Goal: Task Accomplishment & Management: Complete application form

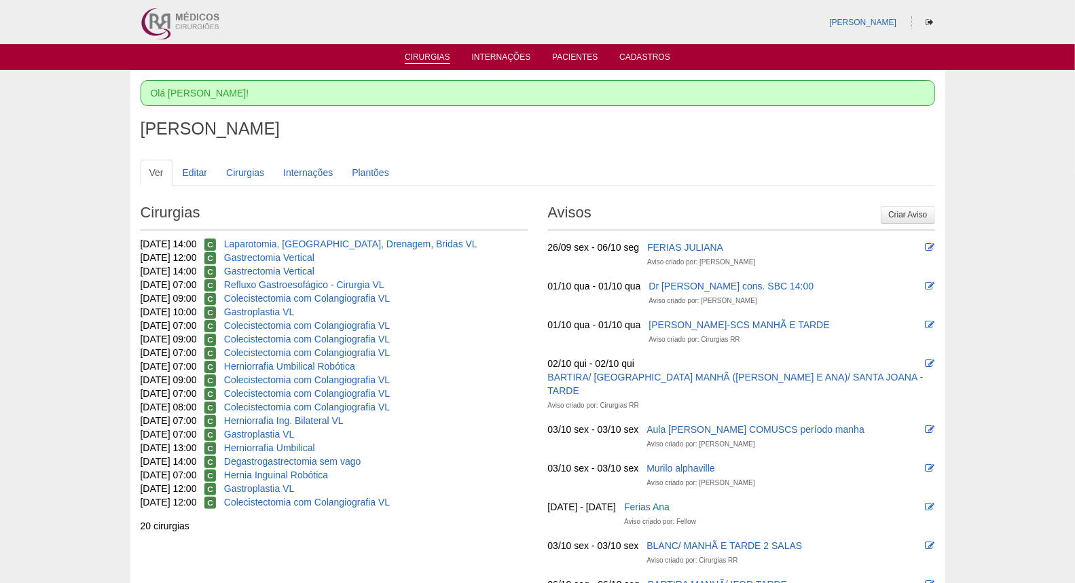
click at [421, 57] on link "Cirurgias" at bounding box center [427, 58] width 45 height 12
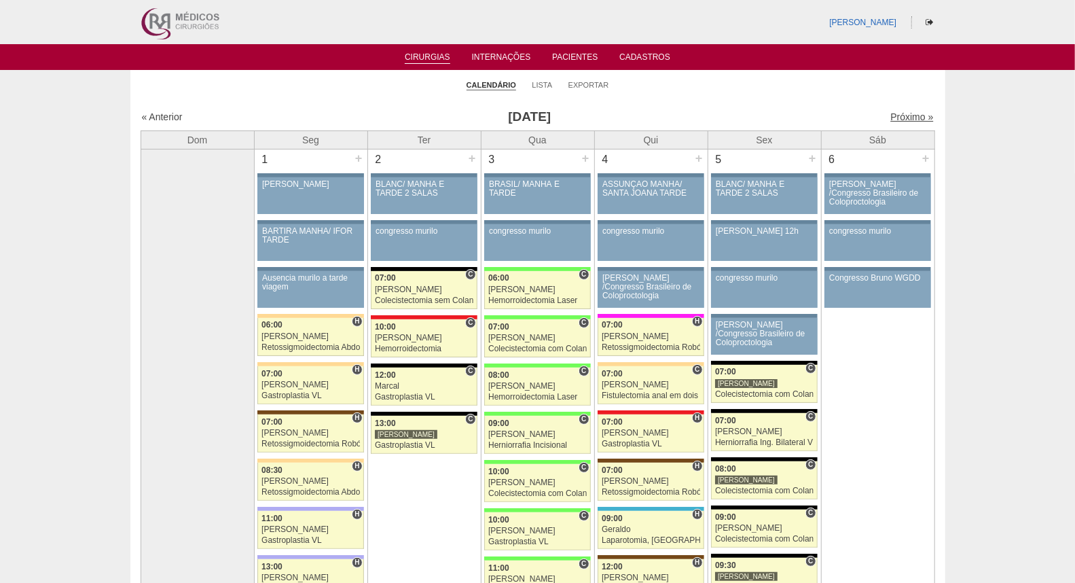
click at [895, 117] on link "Próximo »" at bounding box center [911, 116] width 43 height 11
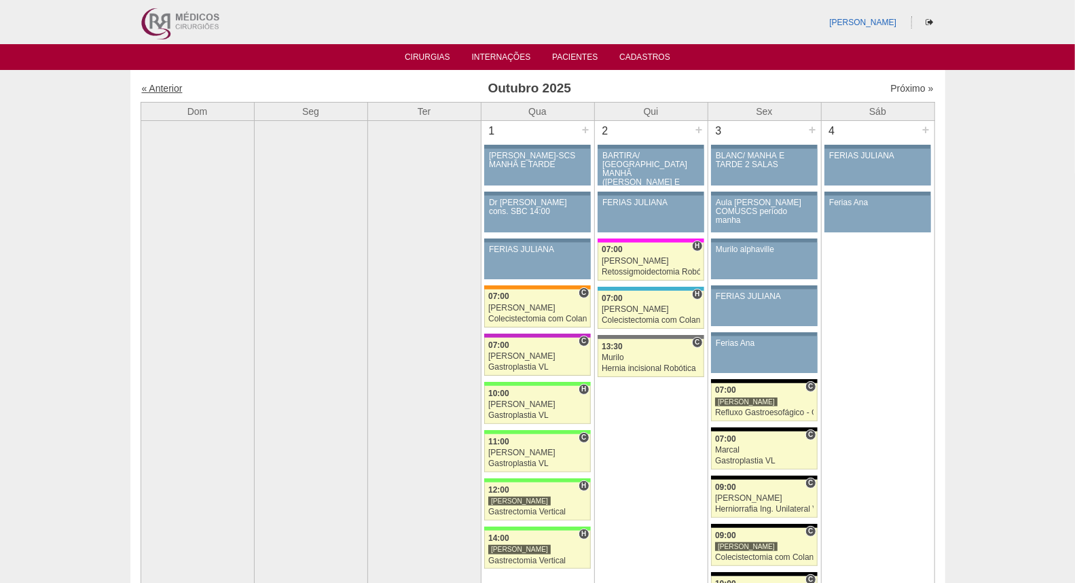
click at [173, 84] on link "« Anterior" at bounding box center [162, 88] width 41 height 11
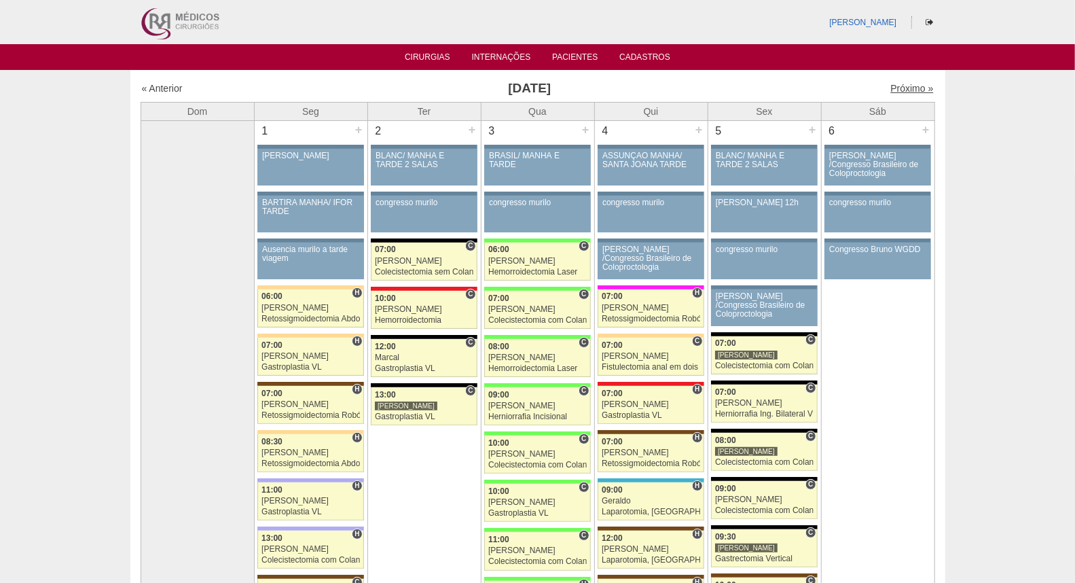
click at [899, 83] on link "Próximo »" at bounding box center [911, 88] width 43 height 11
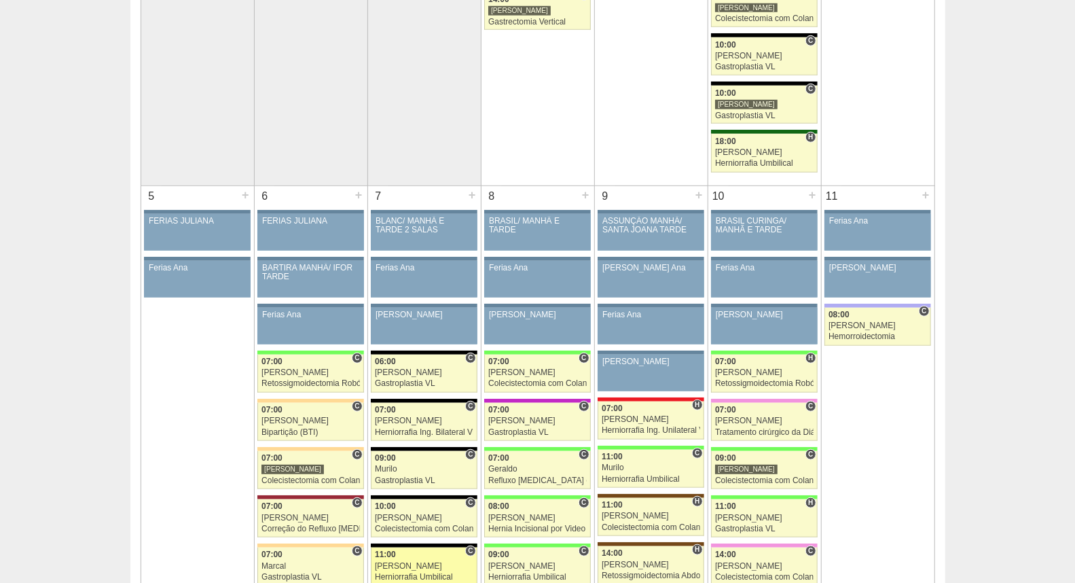
scroll to position [830, 0]
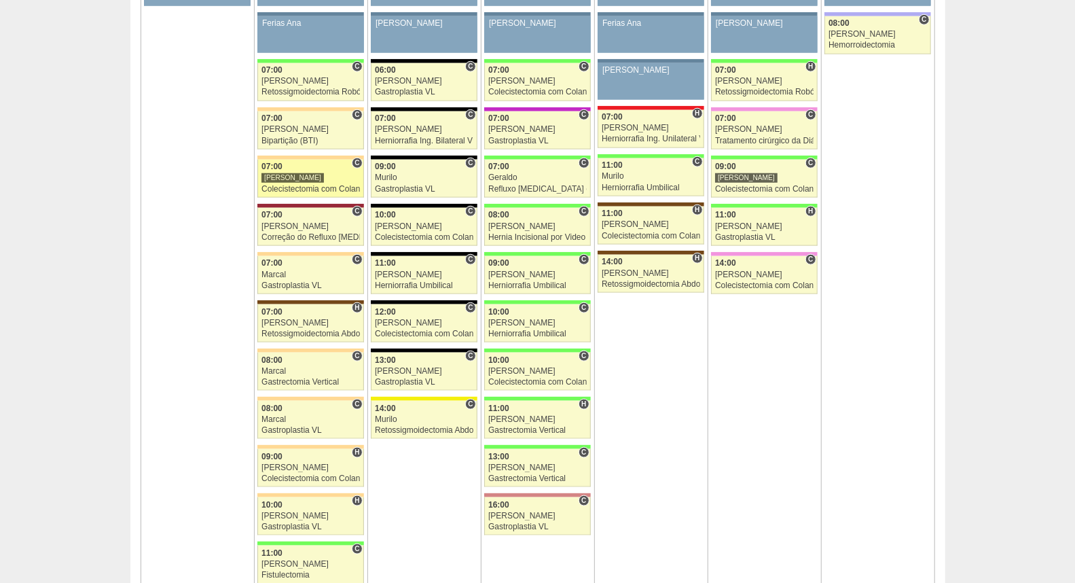
click at [326, 178] on div "[PERSON_NAME]" at bounding box center [310, 177] width 98 height 9
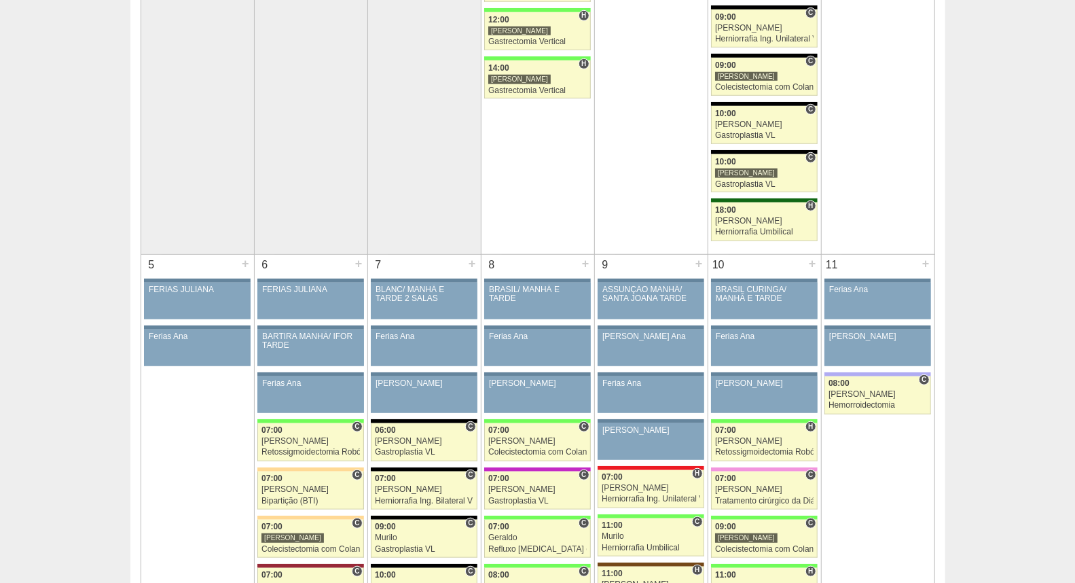
scroll to position [75, 0]
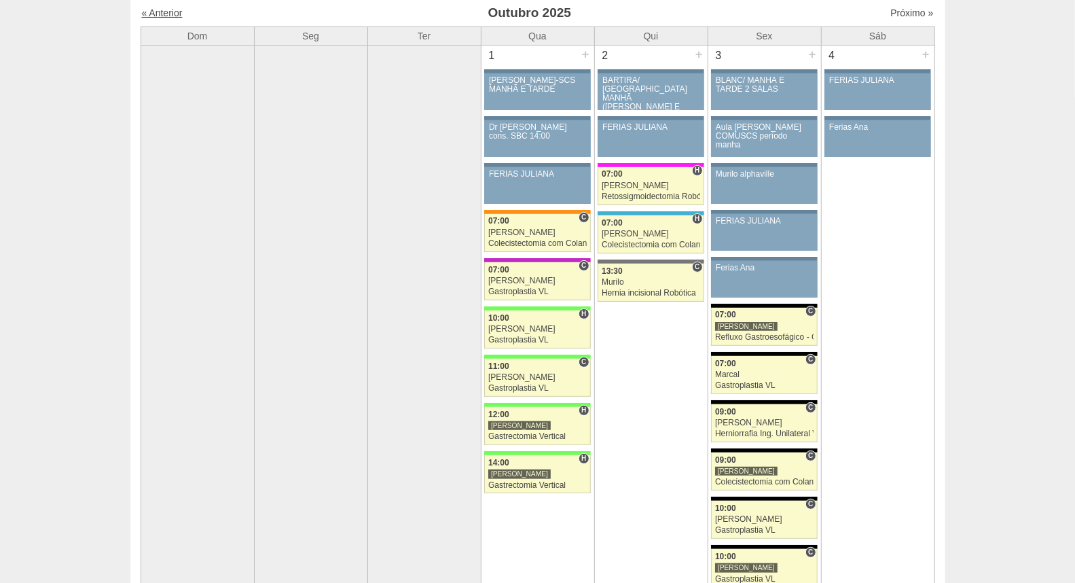
click at [152, 12] on link "« Anterior" at bounding box center [162, 12] width 41 height 11
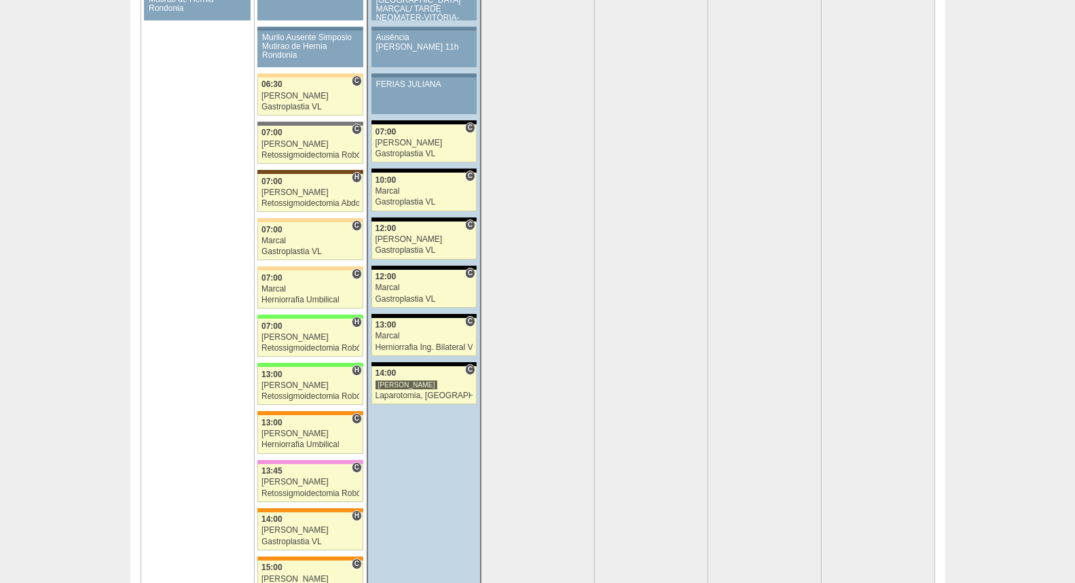
scroll to position [2791, 0]
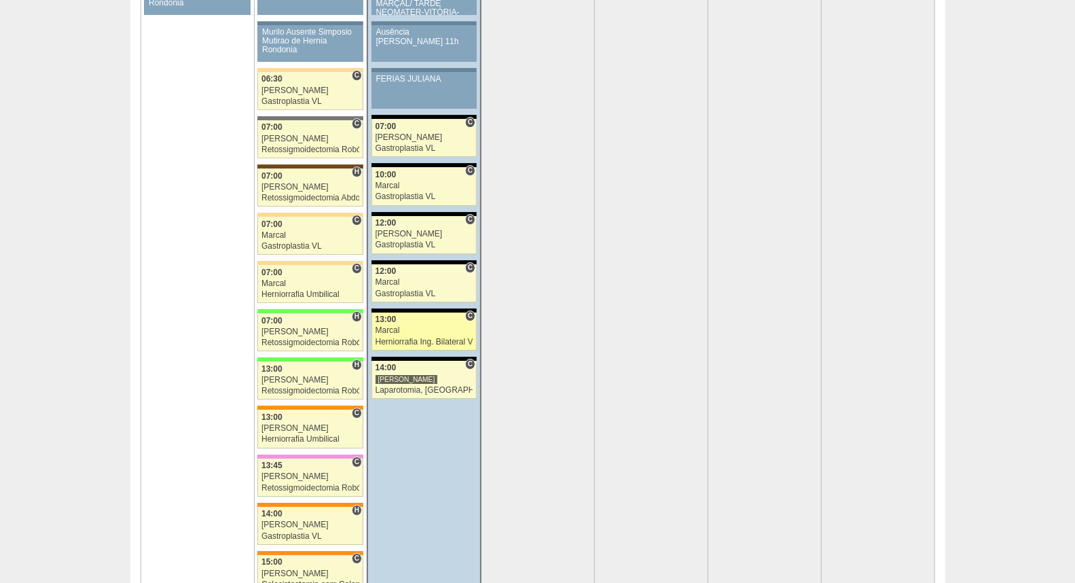
click at [428, 335] on div "Marcal" at bounding box center [424, 330] width 98 height 9
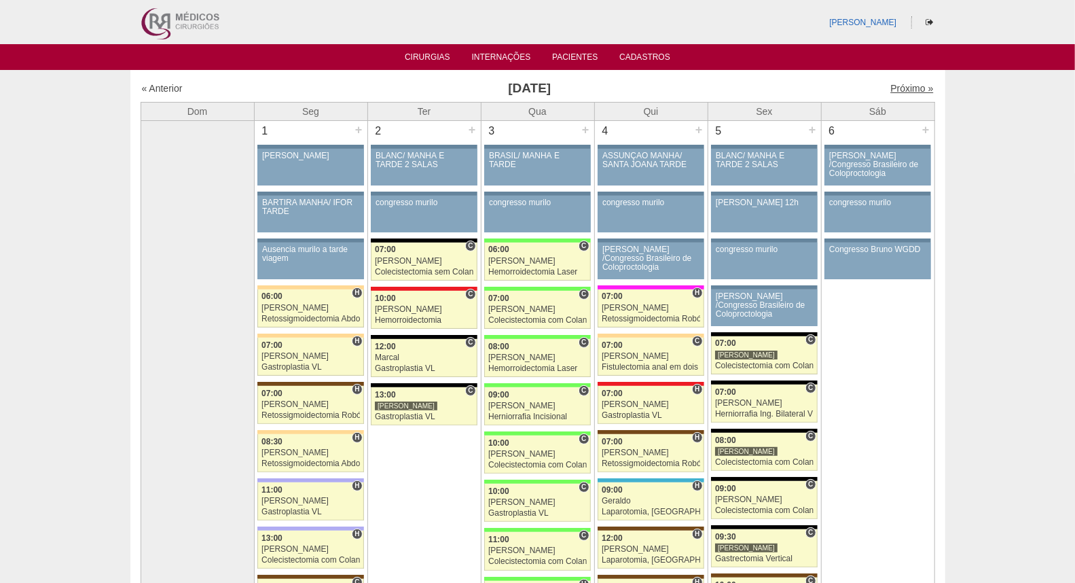
click at [898, 90] on link "Próximo »" at bounding box center [911, 88] width 43 height 11
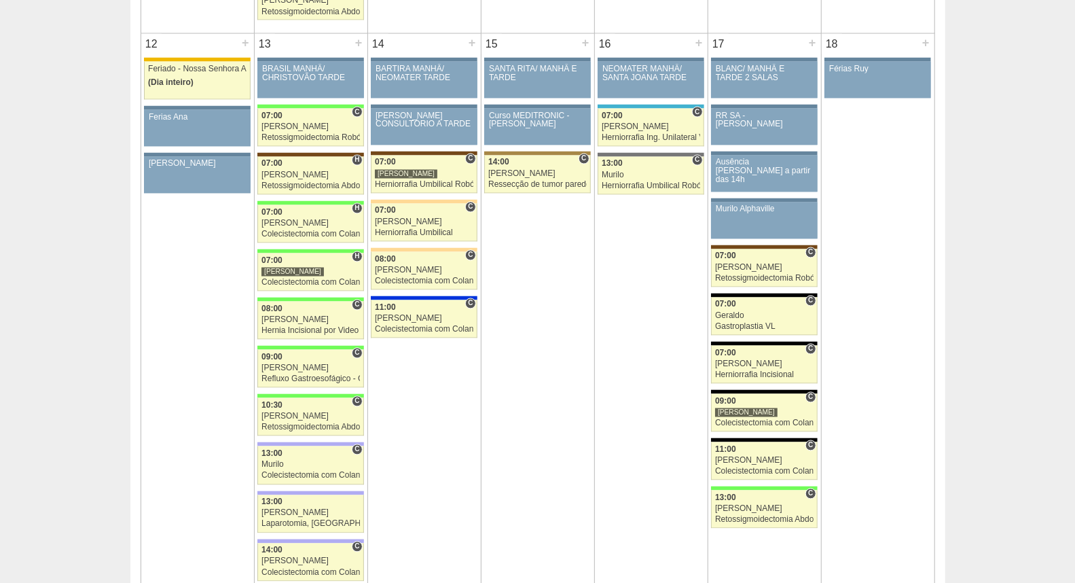
scroll to position [1433, 0]
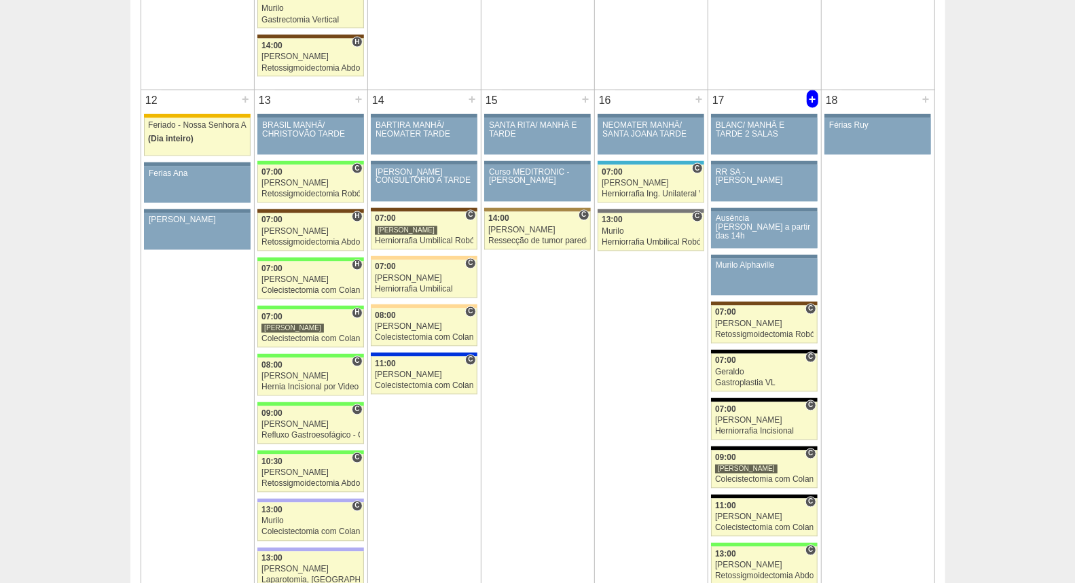
click at [813, 96] on div "+" at bounding box center [813, 99] width 12 height 18
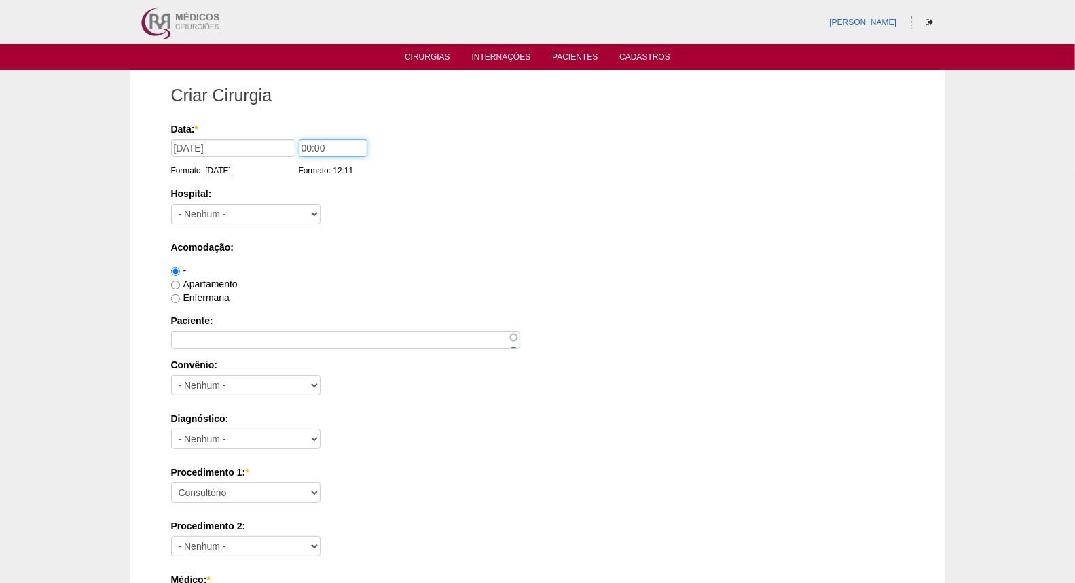
drag, startPoint x: 308, startPoint y: 147, endPoint x: 274, endPoint y: 143, distance: 34.2
click at [275, 136] on div "Data: * [DATE] Formato: [DATE] 00:00 Formato: 12:11" at bounding box center [535, 129] width 729 height 14
type input "11:00"
click at [246, 215] on select "- Nenhum - 9 de Julho Albert Einstein Alvorada América Assunção Bartira Benefic…" at bounding box center [245, 214] width 149 height 20
select select "67"
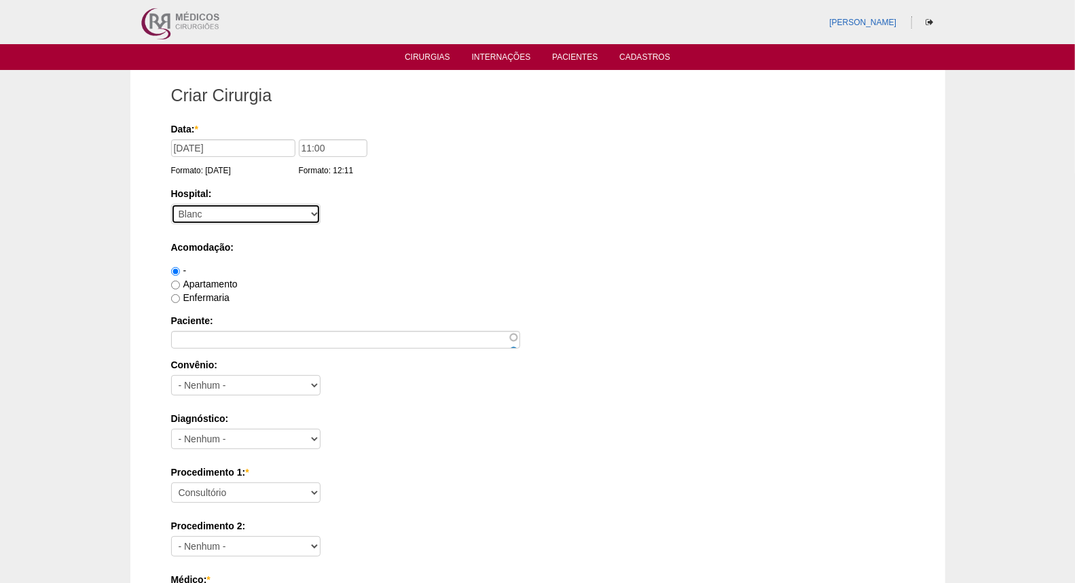
click at [171, 204] on select "- Nenhum - 9 de Julho Albert Einstein Alvorada América Assunção Bartira Benefic…" at bounding box center [245, 214] width 149 height 20
click at [202, 284] on label "Apartamento" at bounding box center [204, 283] width 67 height 11
click at [180, 284] on input "Apartamento" at bounding box center [175, 284] width 9 height 9
radio input "true"
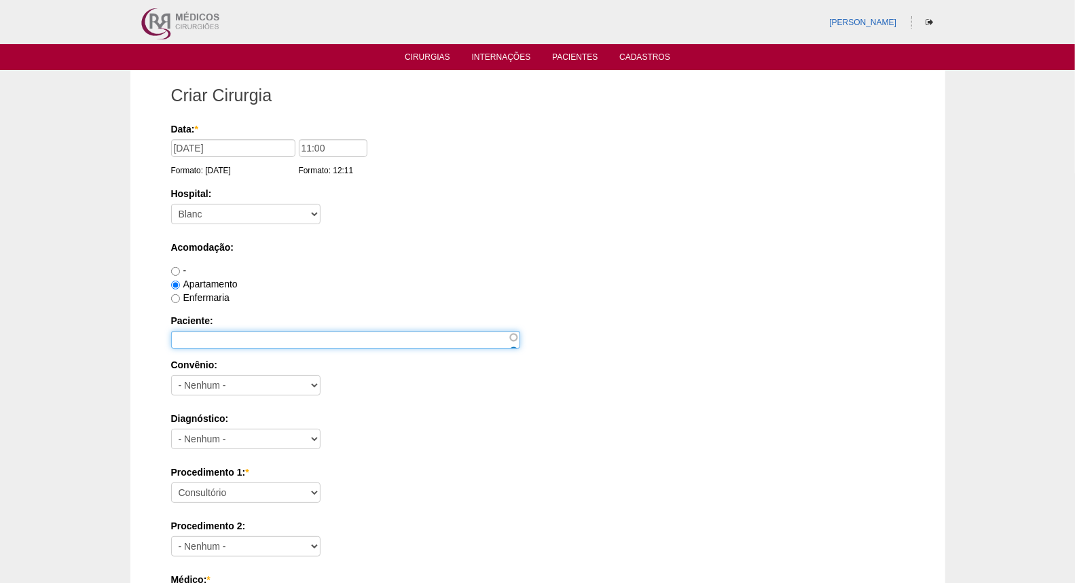
click at [319, 340] on input "Paciente:" at bounding box center [345, 340] width 349 height 18
paste input "[PERSON_NAME]"
type input "[PERSON_NAME]"
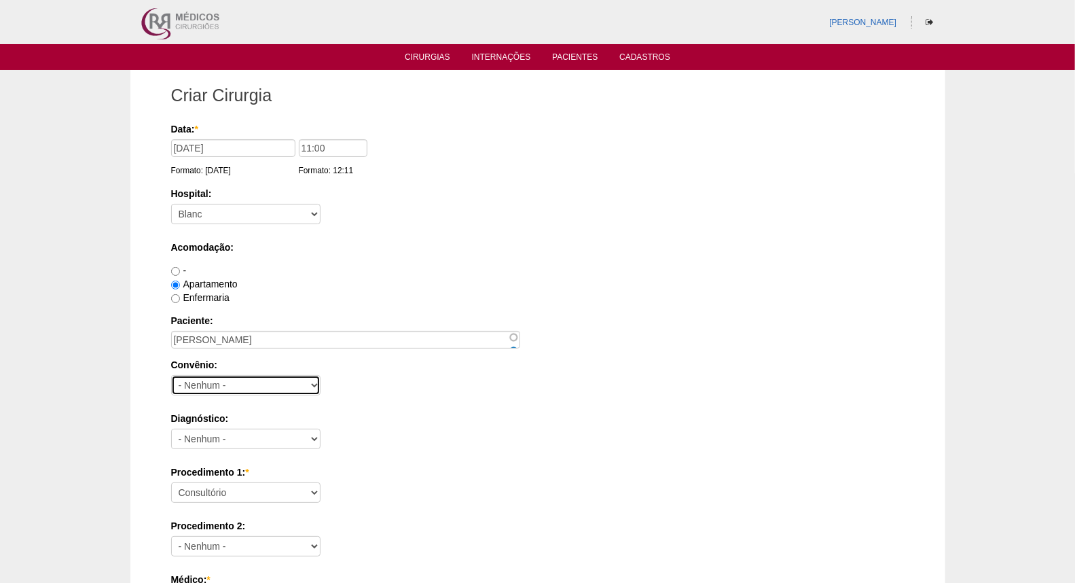
click at [261, 388] on select "- Nenhum - Abet Afresp Allianz Amil Blue Life Caasp Cabesp Caixa de Pensões Car…" at bounding box center [245, 385] width 149 height 20
select select "8907"
click at [171, 375] on select "- Nenhum - Abet Afresp Allianz Amil Blue Life Caasp Cabesp Caixa de Pensões Car…" at bounding box center [245, 385] width 149 height 20
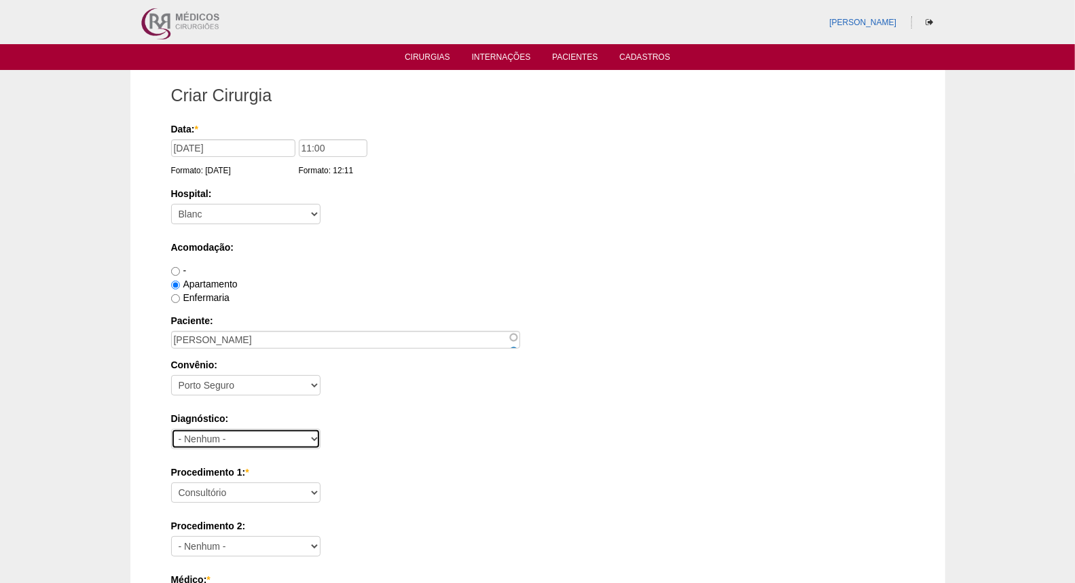
click at [226, 431] on select "- Nenhum - Abdome Agudo Abscesso Hepático Abscesso Perianal Abscesso Peritoneal…" at bounding box center [245, 438] width 149 height 20
select select "3914"
click at [171, 428] on select "- Nenhum - Abdome Agudo Abscesso Hepático Abscesso Perianal Abscesso Peritoneal…" at bounding box center [245, 438] width 149 height 20
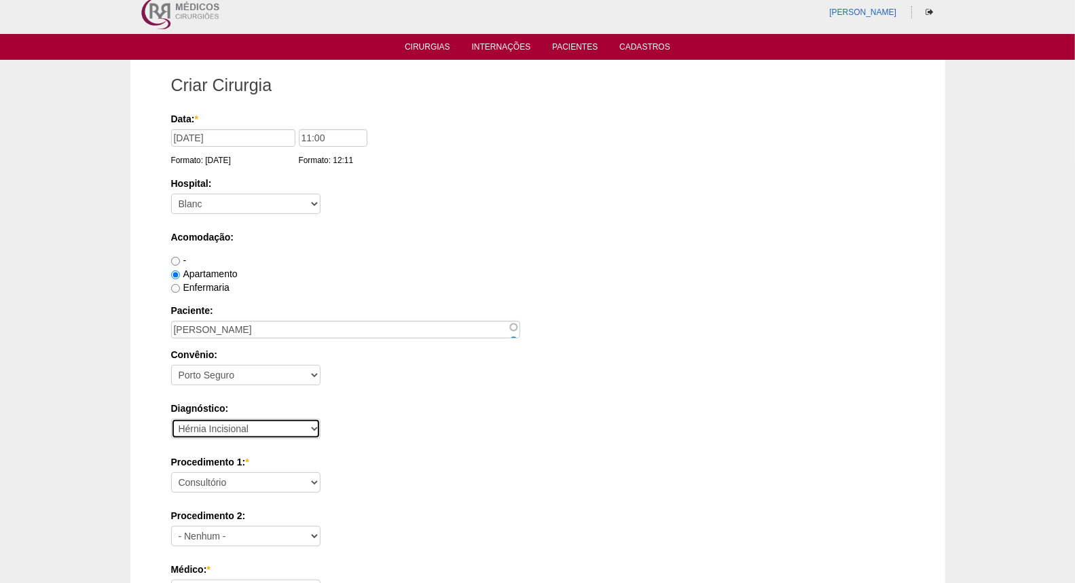
scroll to position [75, 0]
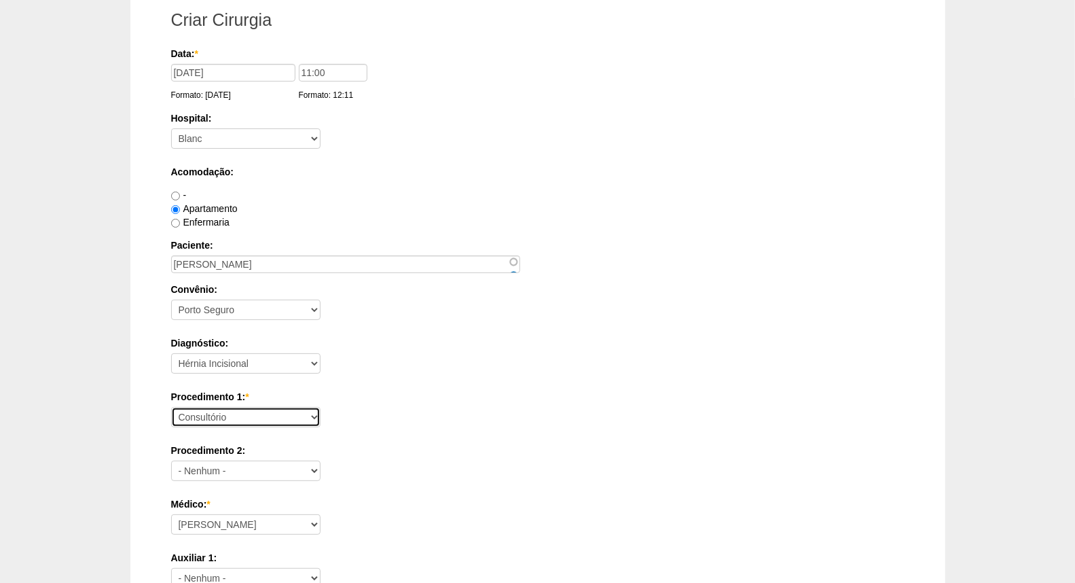
click at [224, 410] on select "Consultório Abscesso Hepático - Drenagem Abscesso perianal Amputação Abdômino P…" at bounding box center [245, 417] width 149 height 20
select select "3998"
click at [171, 407] on select "Consultório Abscesso Hepático - Drenagem Abscesso perianal Amputação Abdômino P…" at bounding box center [245, 417] width 149 height 20
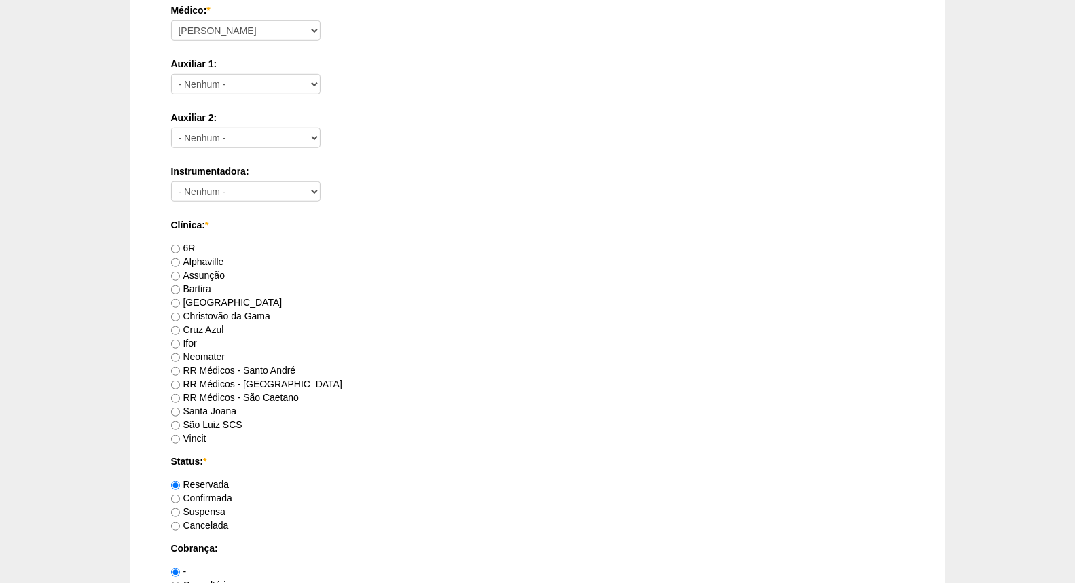
scroll to position [603, 0]
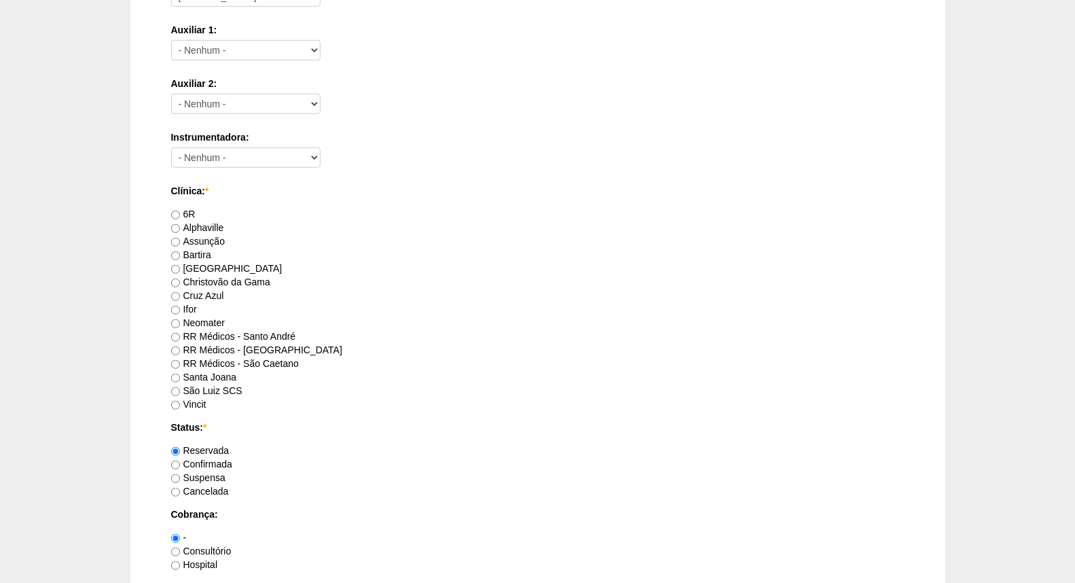
click at [265, 347] on label "RR Médicos - São Bernardo do Campo" at bounding box center [256, 349] width 171 height 11
click at [180, 347] on input "RR Médicos - São Bernardo do Campo" at bounding box center [175, 350] width 9 height 9
radio input "true"
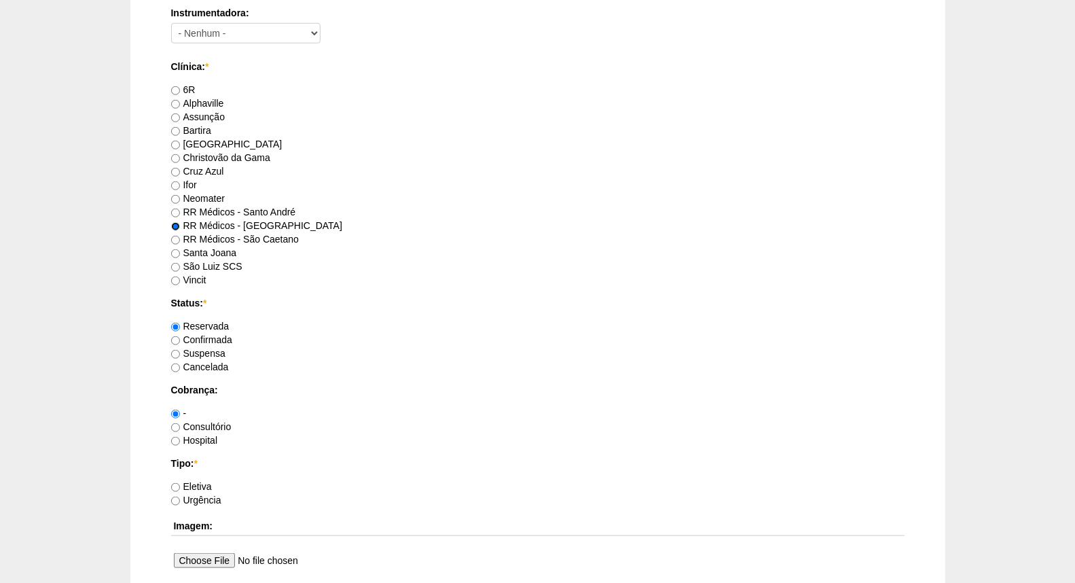
scroll to position [754, 0]
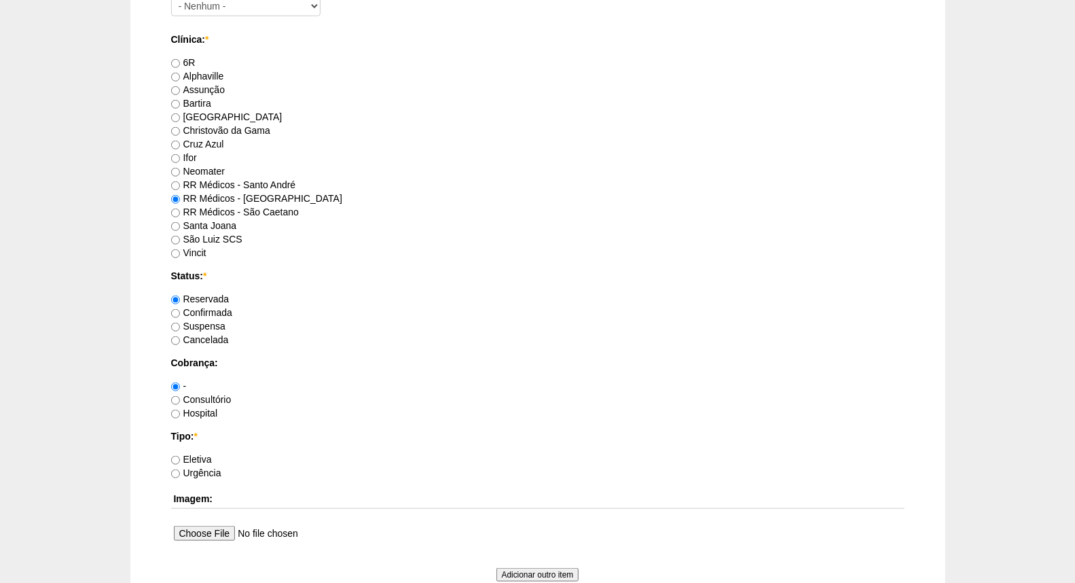
click at [214, 398] on label "Consultório" at bounding box center [201, 399] width 60 height 11
click at [180, 398] on input "Consultório" at bounding box center [175, 400] width 9 height 9
radio input "true"
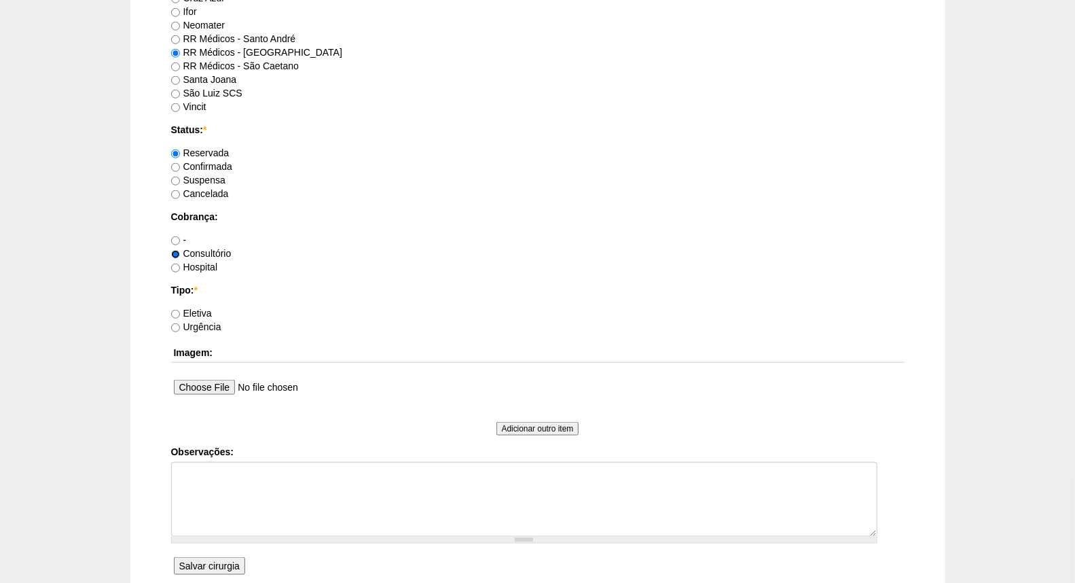
scroll to position [905, 0]
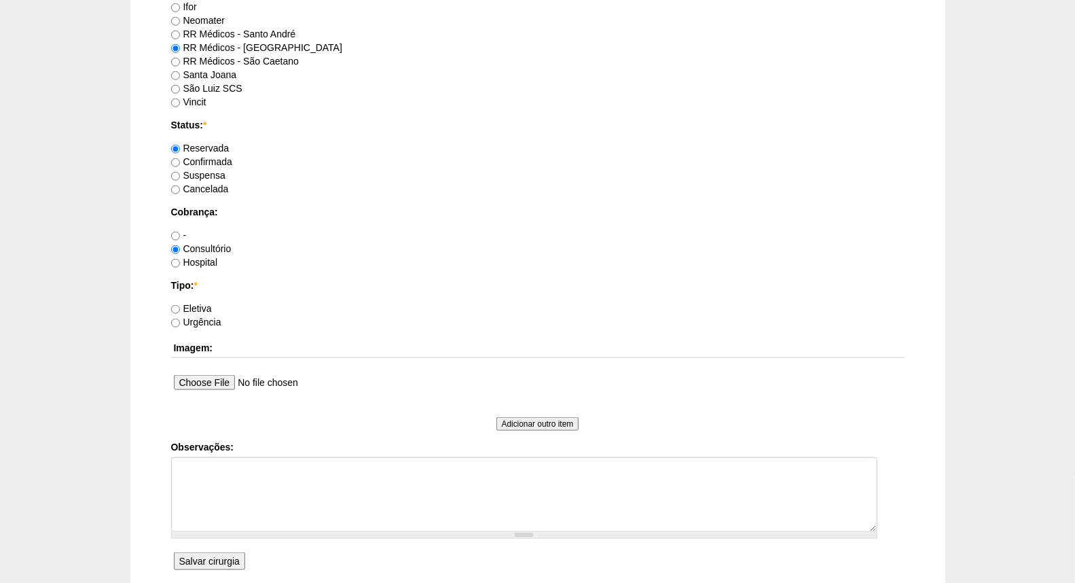
click at [192, 306] on label "Eletiva" at bounding box center [191, 308] width 41 height 11
click at [180, 306] on input "Eletiva" at bounding box center [175, 309] width 9 height 9
radio input "true"
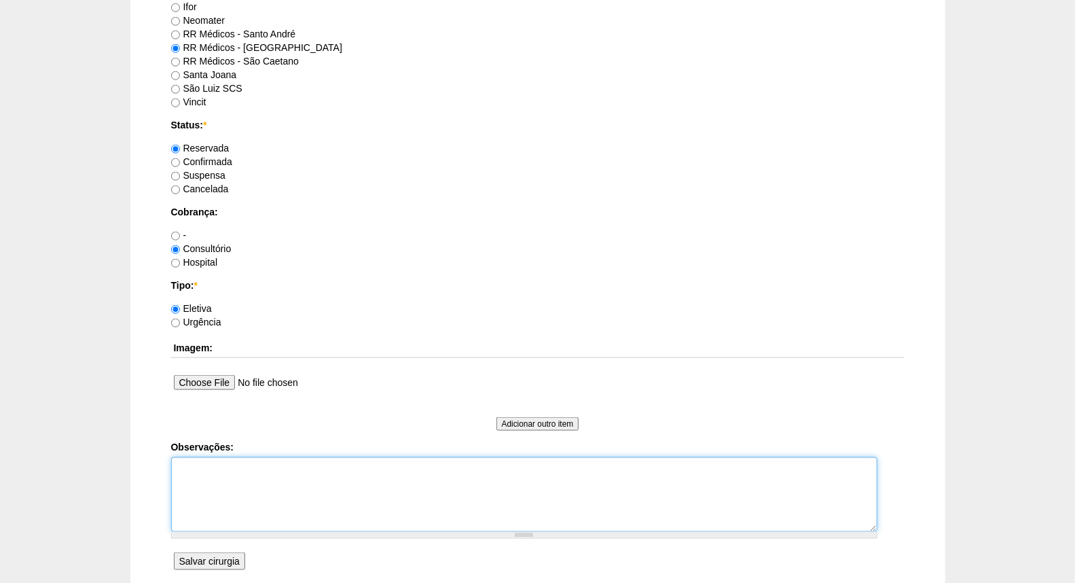
click at [229, 466] on textarea "Observações:" at bounding box center [524, 494] width 706 height 75
type textarea "VIDEO TELA SYMBOTEX"
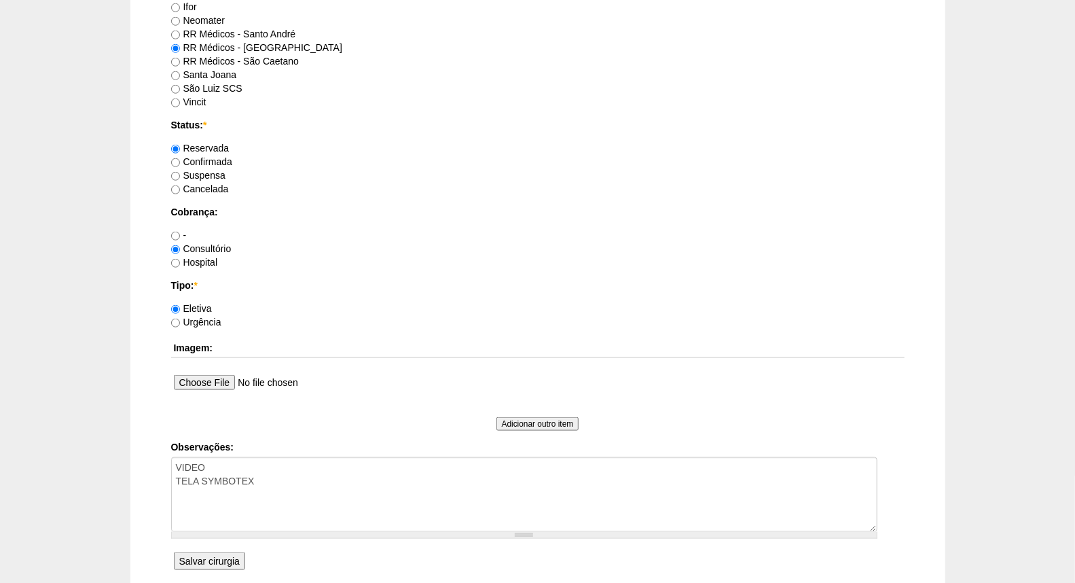
click at [227, 560] on input "Salvar cirurgia" at bounding box center [209, 561] width 71 height 18
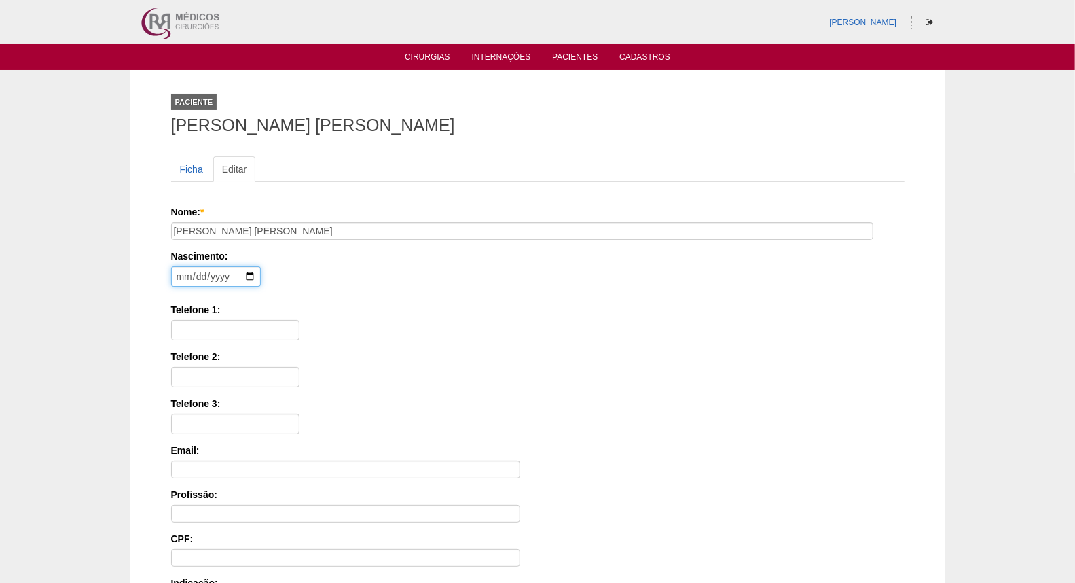
click at [177, 274] on input "date" at bounding box center [216, 276] width 90 height 20
type input "1978-07-12"
type input "11 98644-8076"
click at [257, 381] on input "Telefone 2:" at bounding box center [235, 377] width 128 height 20
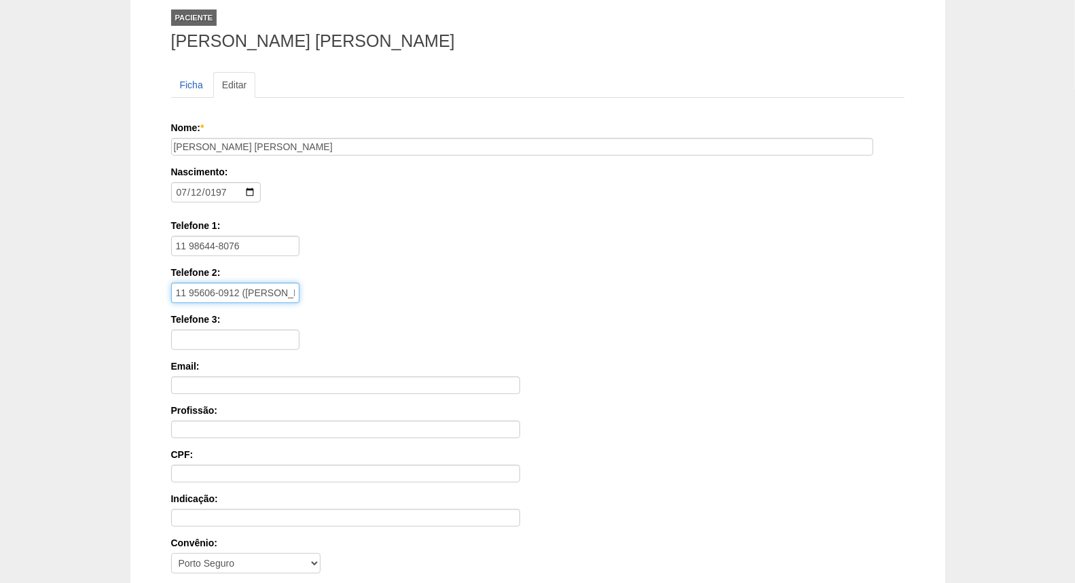
scroll to position [245, 0]
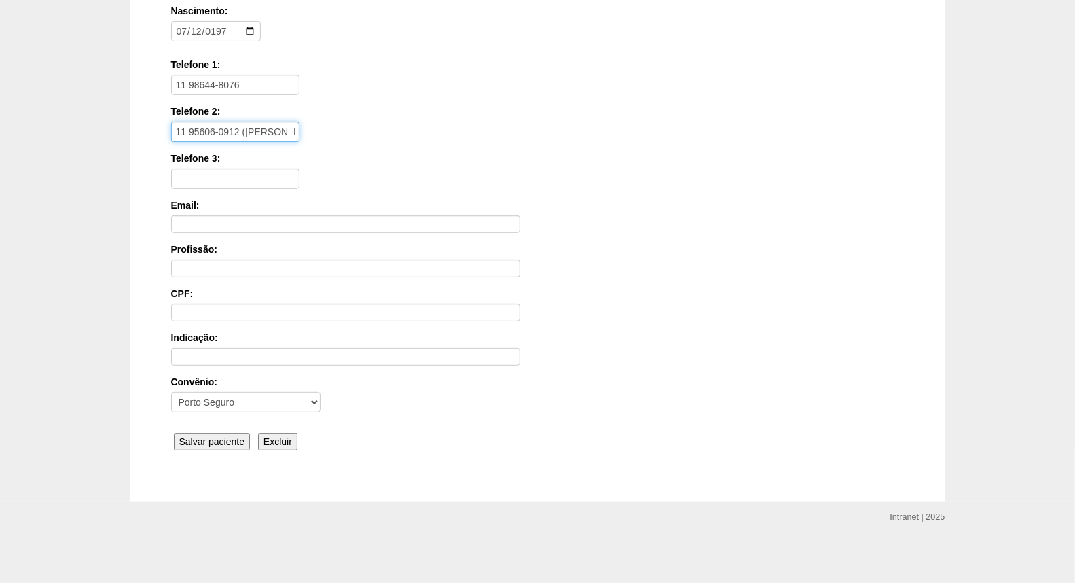
type input "11 95606-0912 (PATRICIA)"
click at [221, 446] on input "Salvar paciente" at bounding box center [212, 442] width 77 height 18
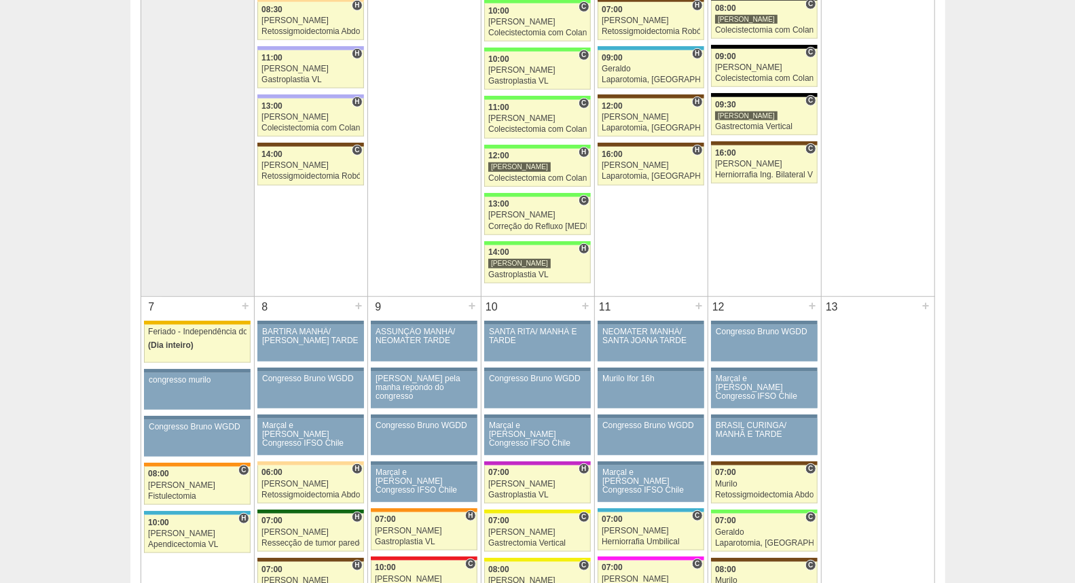
scroll to position [151, 0]
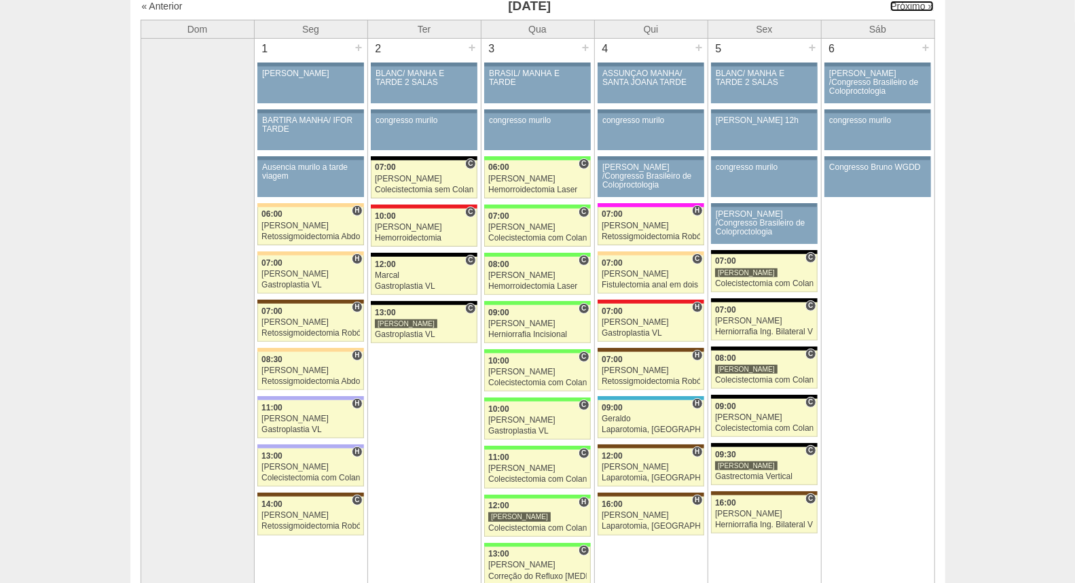
drag, startPoint x: 908, startPoint y: 8, endPoint x: 913, endPoint y: 22, distance: 15.0
click at [908, 9] on link "Próximo »" at bounding box center [911, 6] width 43 height 11
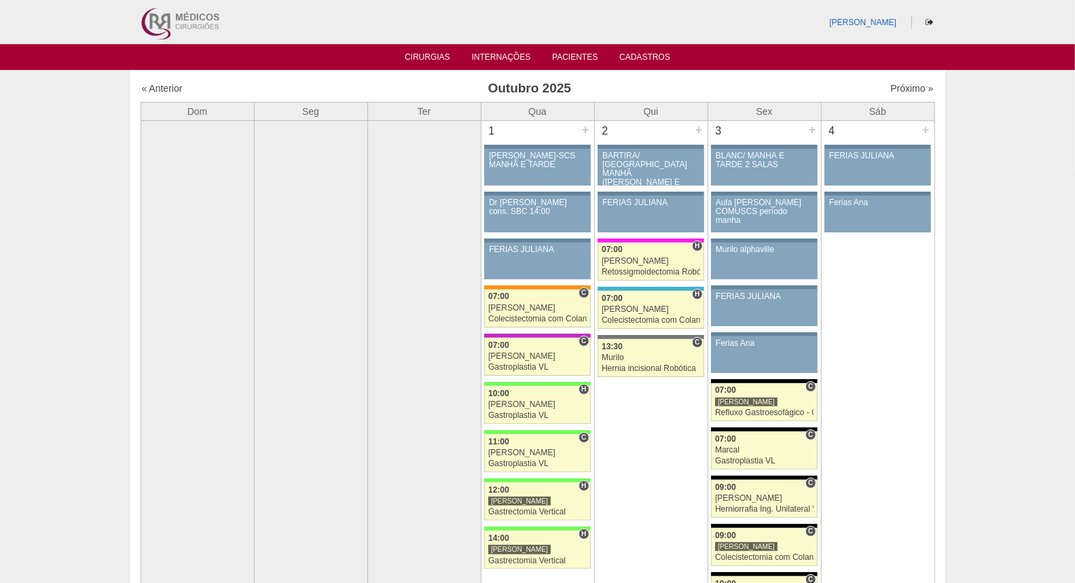
click at [153, 10] on img at bounding box center [179, 22] width 84 height 44
